Goal: Information Seeking & Learning: Learn about a topic

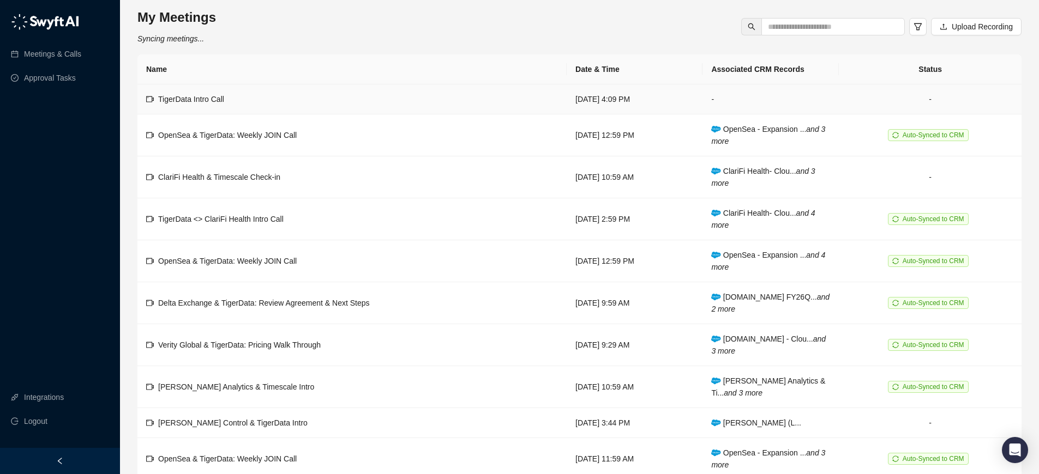
click at [179, 101] on span "TigerData Intro Call" at bounding box center [191, 99] width 66 height 9
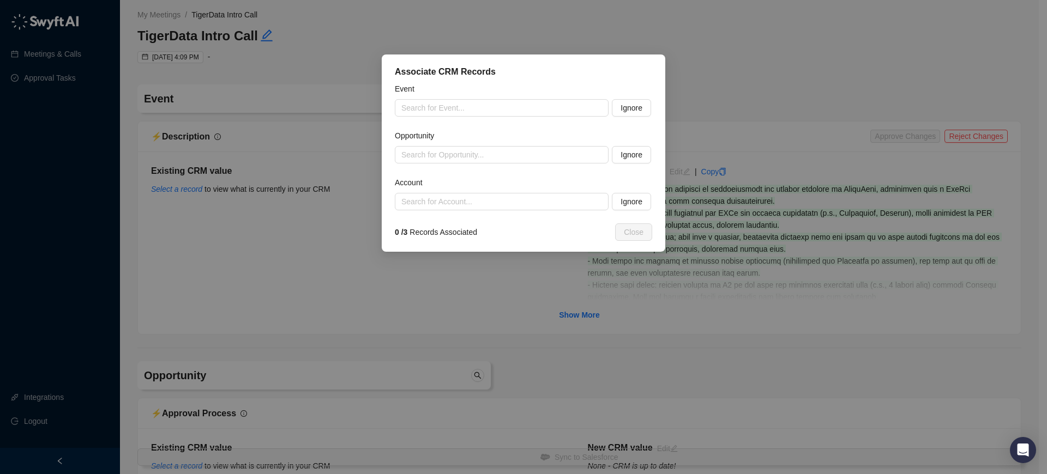
click at [545, 293] on div "Associate CRM Records Event Search for Event... Ignore Opportunity Search for O…" at bounding box center [523, 237] width 1047 height 474
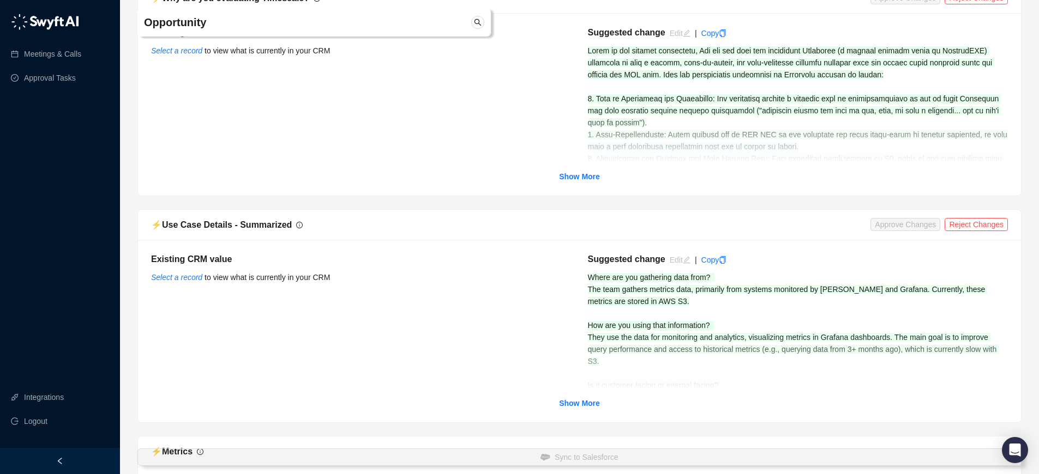
scroll to position [4034, 0]
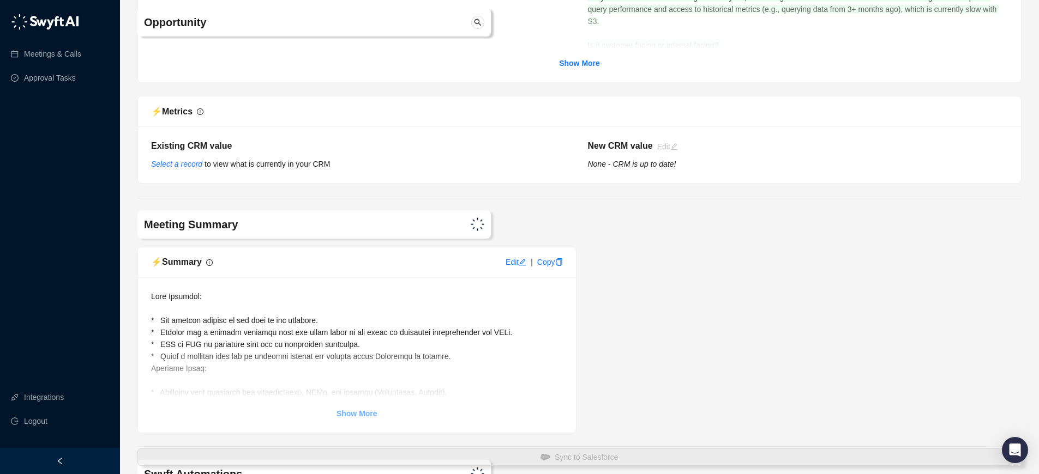
click at [362, 418] on strong "Show More" at bounding box center [356, 413] width 41 height 9
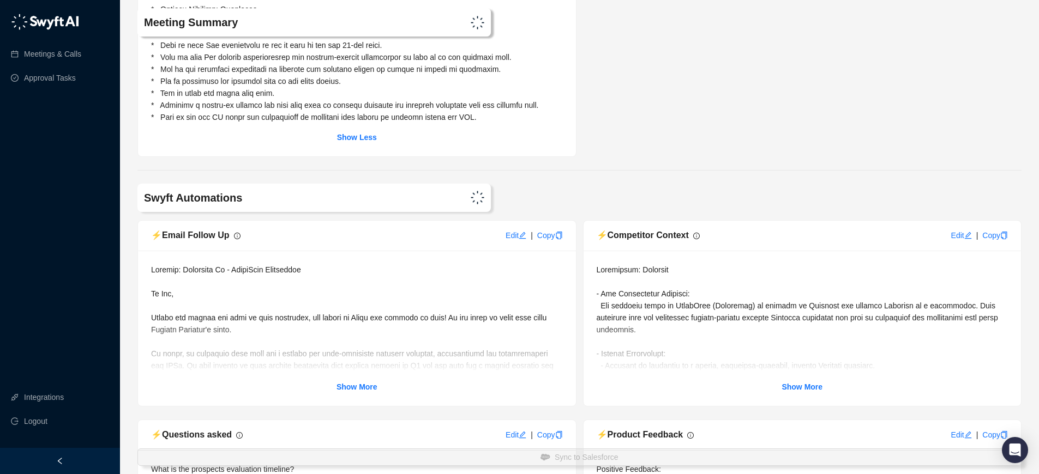
scroll to position [4901, 0]
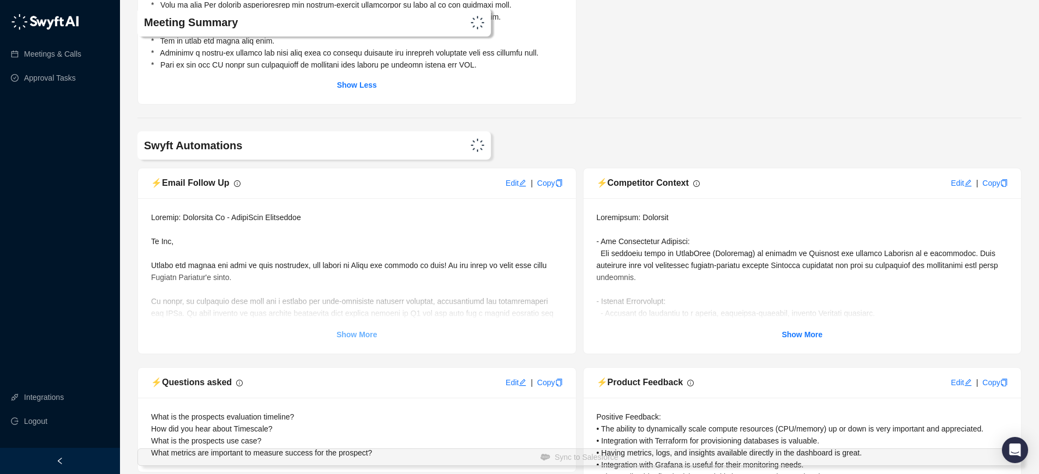
click at [363, 339] on strong "Show More" at bounding box center [356, 334] width 41 height 9
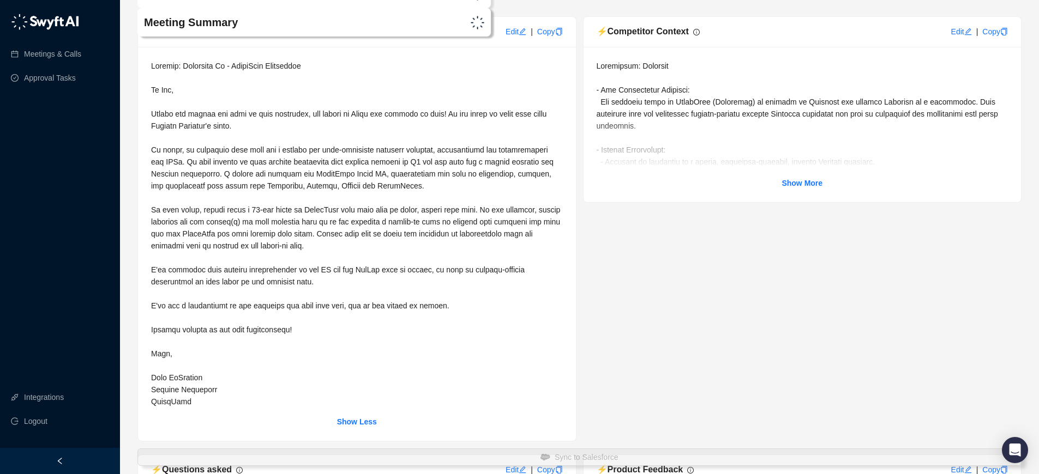
scroll to position [5088, 0]
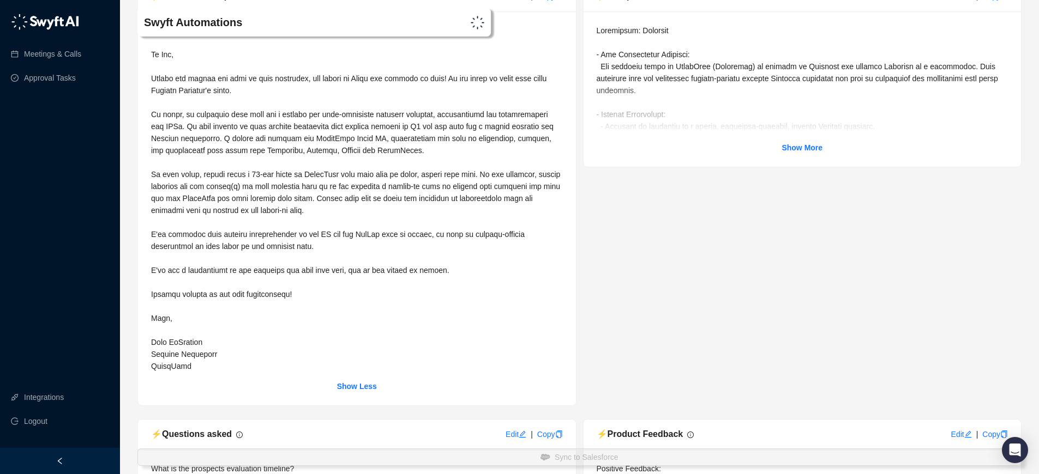
click at [154, 139] on span at bounding box center [356, 198] width 411 height 345
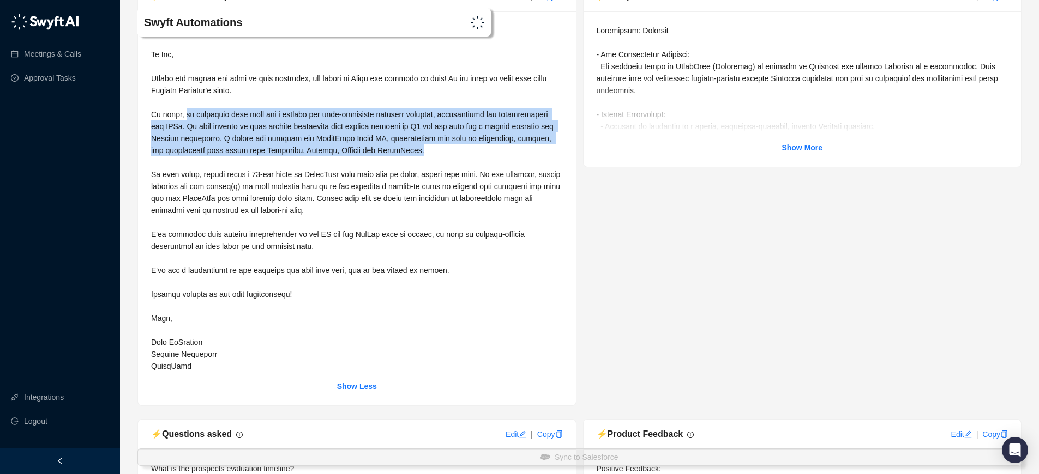
drag, startPoint x: 188, startPoint y: 140, endPoint x: 428, endPoint y: 177, distance: 242.7
click at [428, 177] on div at bounding box center [357, 199] width 412 height 348
copy span "we discussed your need for a dynamic and cost-effective database solution, part…"
